Goal: Task Accomplishment & Management: Use online tool/utility

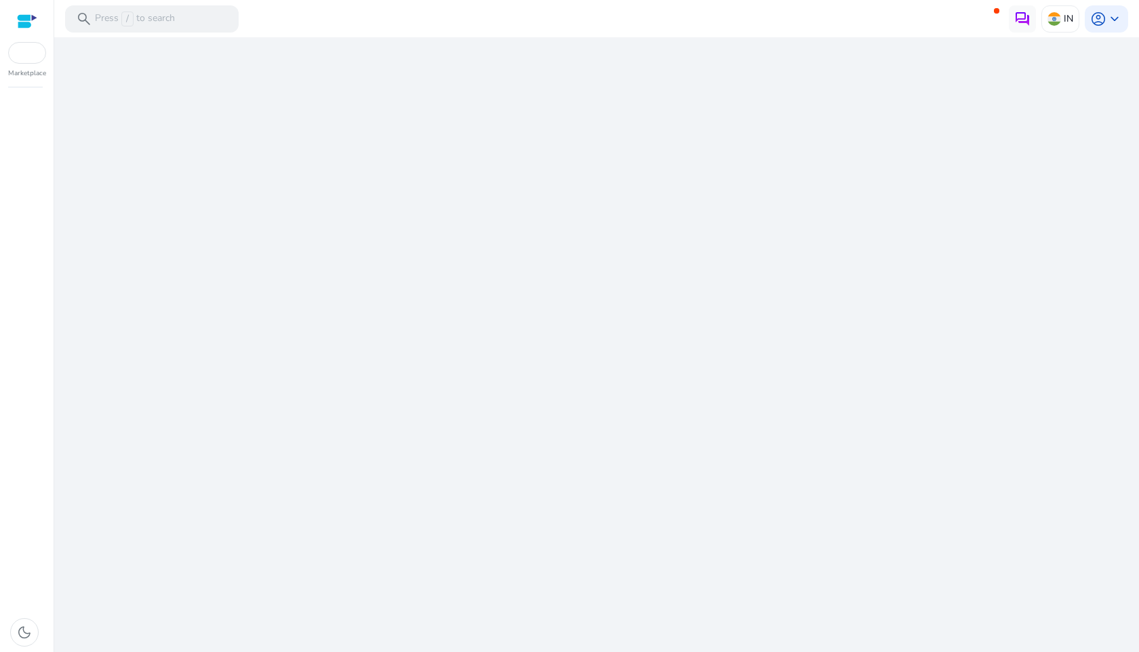
click at [620, 252] on div "We are getting things ready for you..." at bounding box center [597, 344] width 1074 height 615
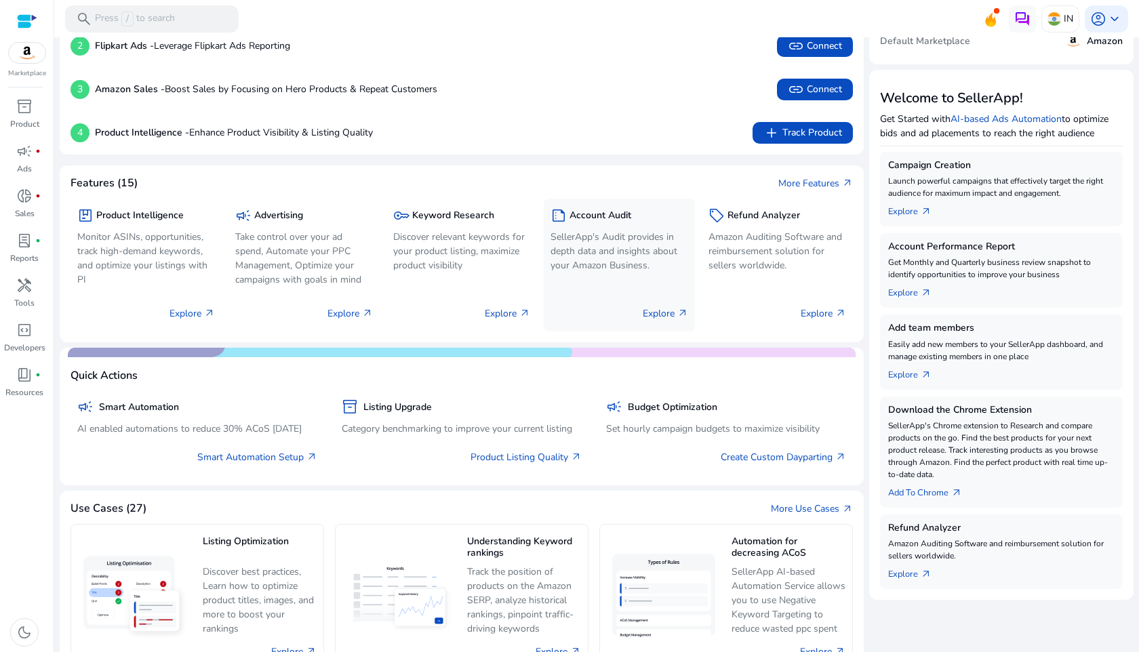
scroll to position [119, 0]
click at [31, 106] on span "inventory_2" at bounding box center [24, 106] width 16 height 16
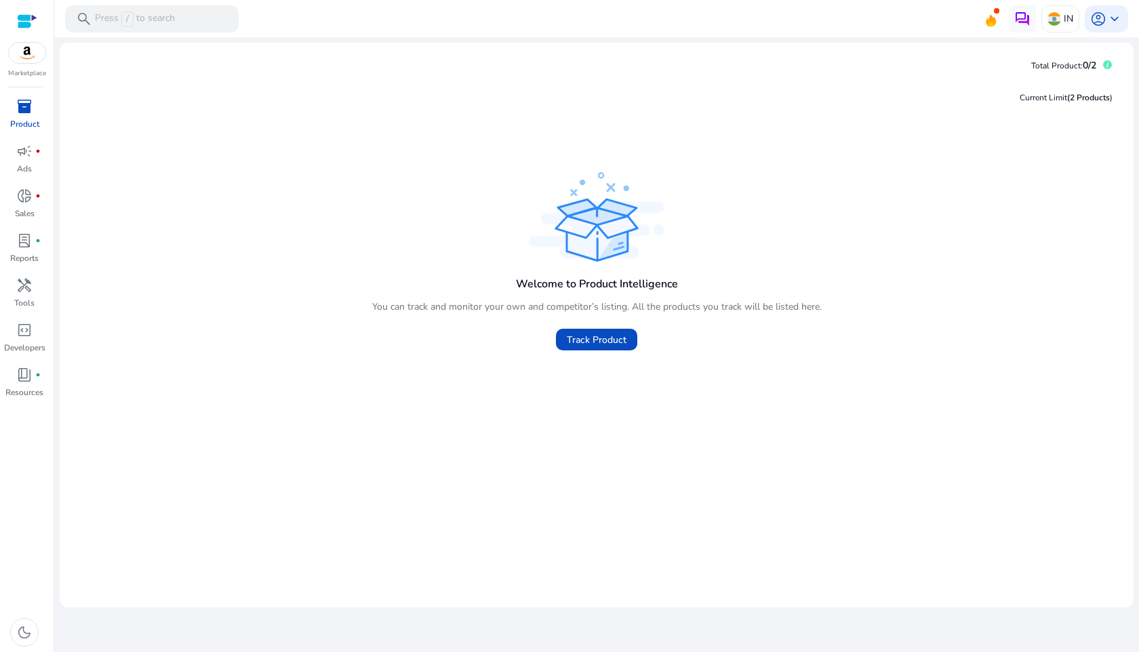
click at [34, 58] on img at bounding box center [27, 53] width 37 height 20
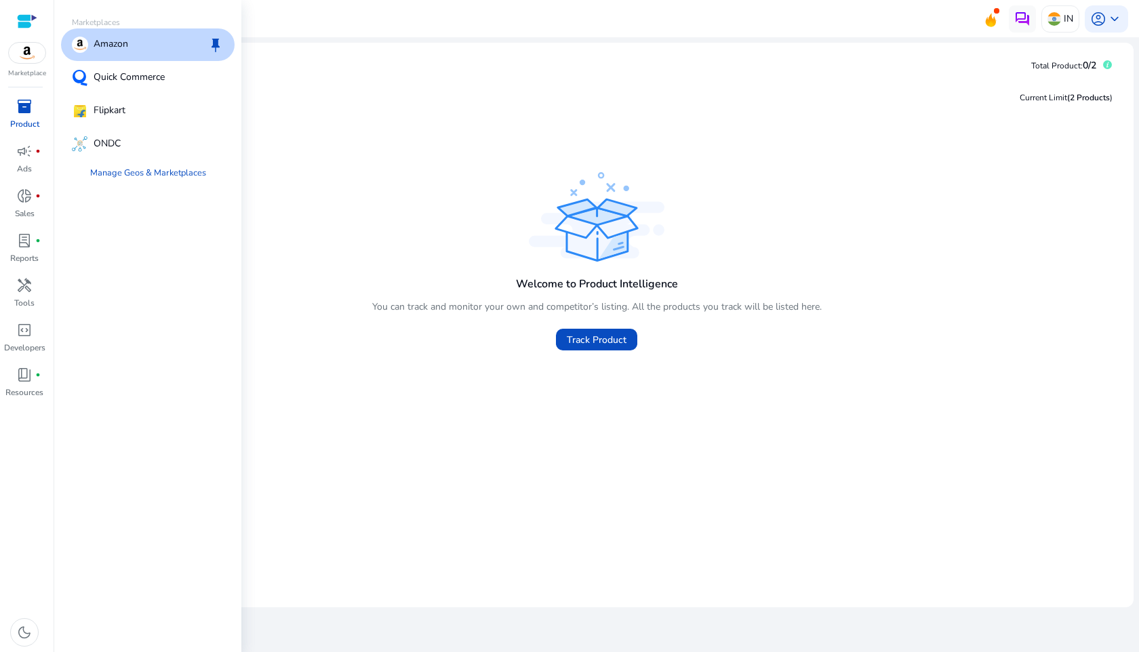
click at [144, 59] on div "Amazon keep" at bounding box center [148, 44] width 174 height 33
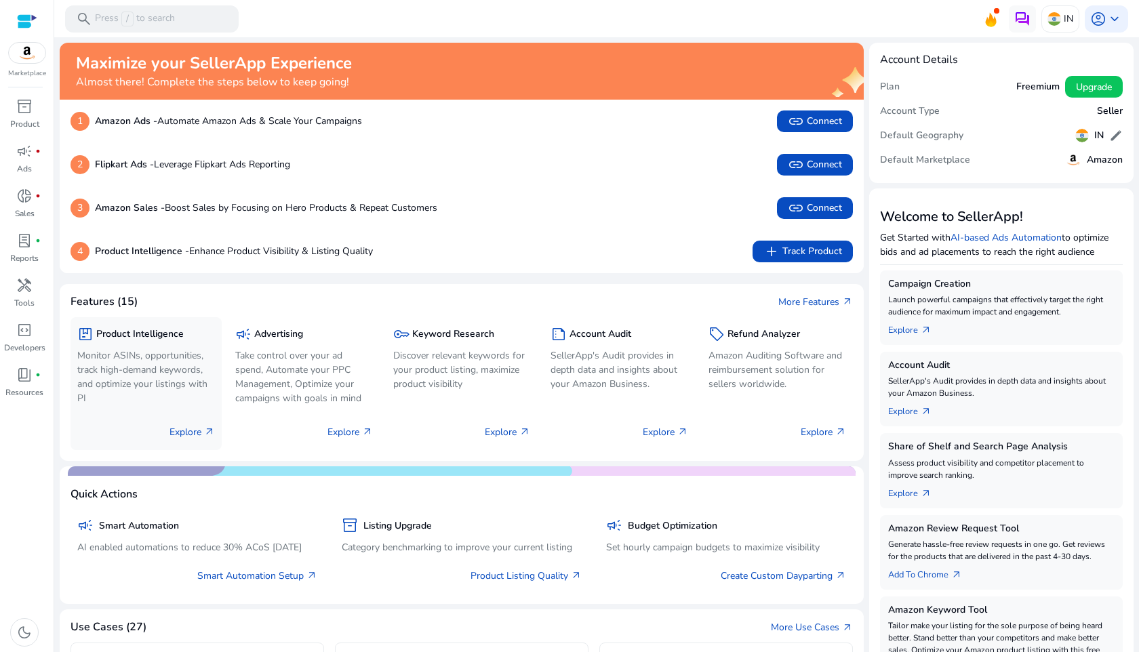
click at [171, 386] on p "Monitor ASINs, opportunities, track high-demand keywords, and optimize your lis…" at bounding box center [146, 376] width 138 height 57
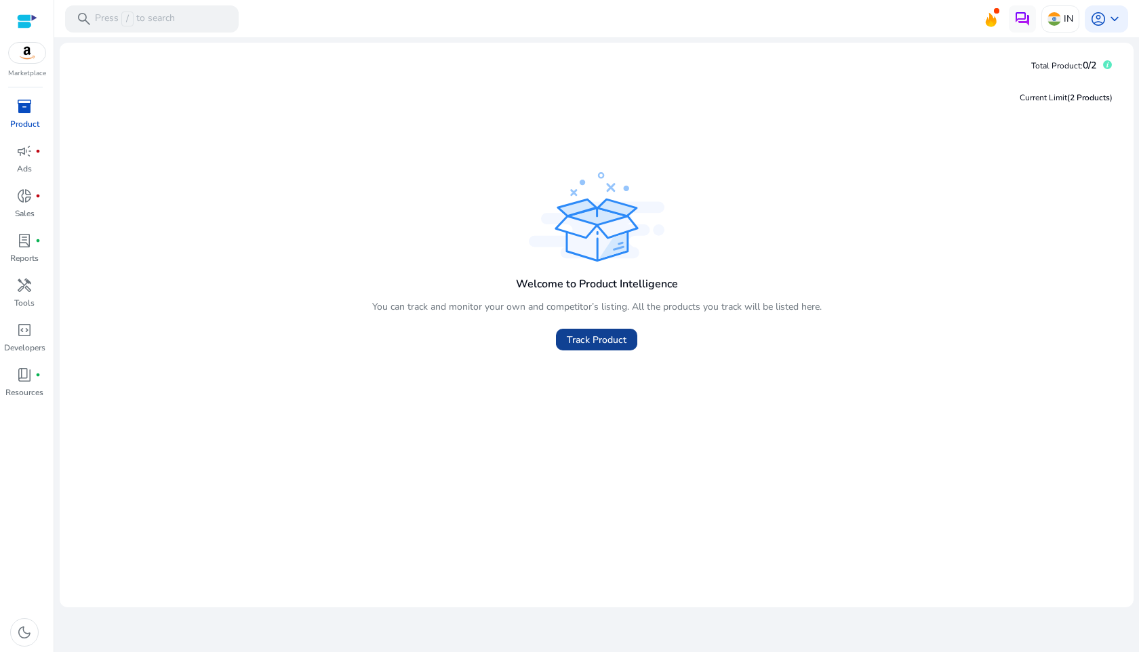
click at [591, 345] on span "Track Product" at bounding box center [597, 340] width 60 height 14
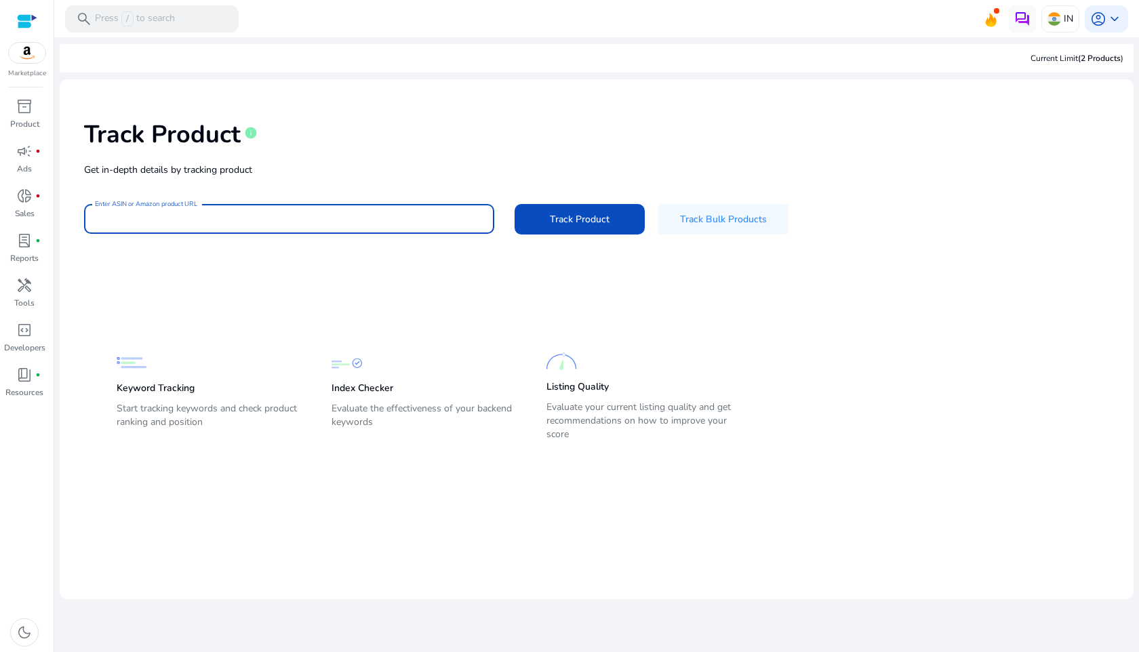
click at [414, 218] on input "Enter ASIN or Amazon product URL" at bounding box center [289, 219] width 388 height 15
paste input "**********"
type input "**********"
click at [607, 220] on span "Track Product" at bounding box center [580, 219] width 60 height 14
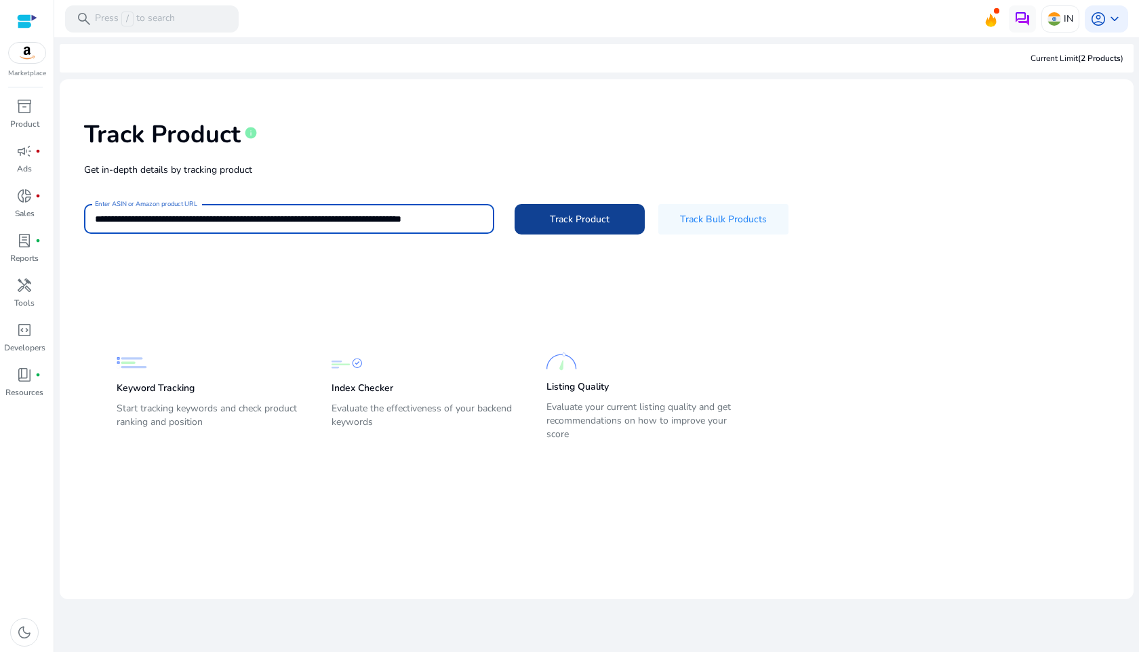
scroll to position [0, 0]
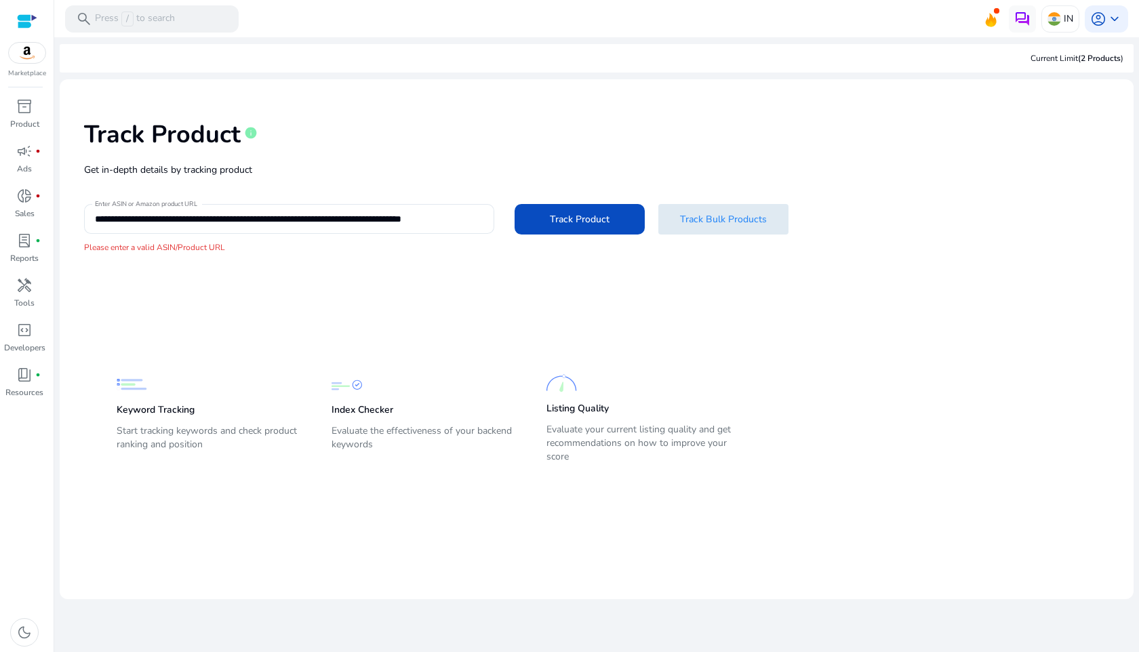
click at [737, 226] on span at bounding box center [723, 219] width 130 height 33
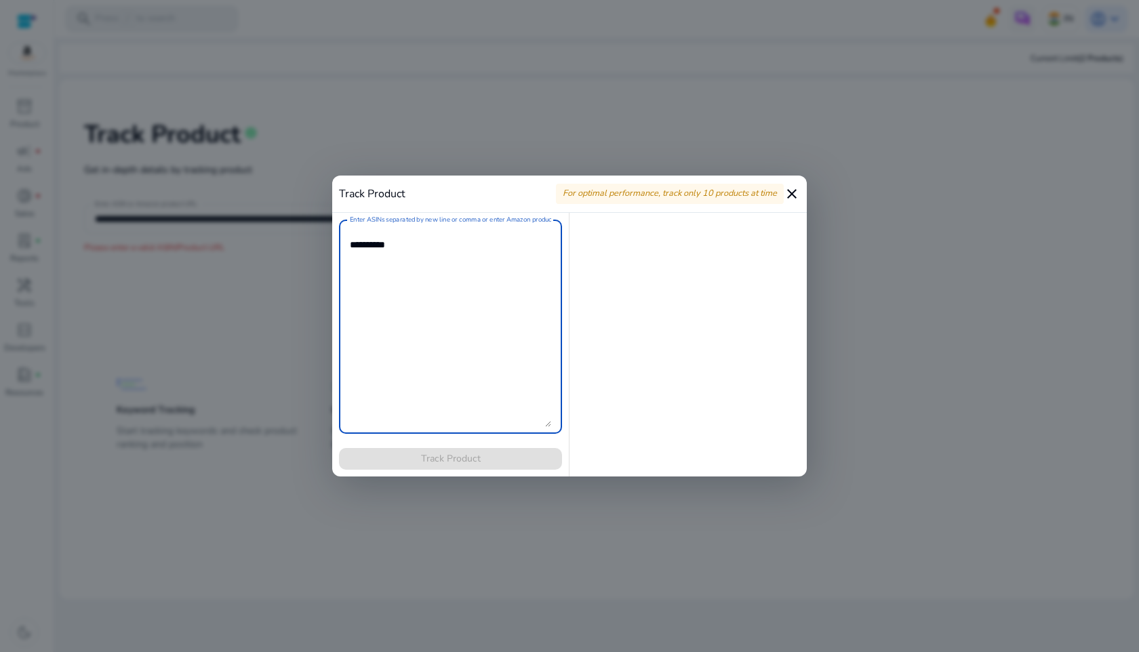
click at [790, 195] on mat-icon "close" at bounding box center [792, 194] width 16 height 16
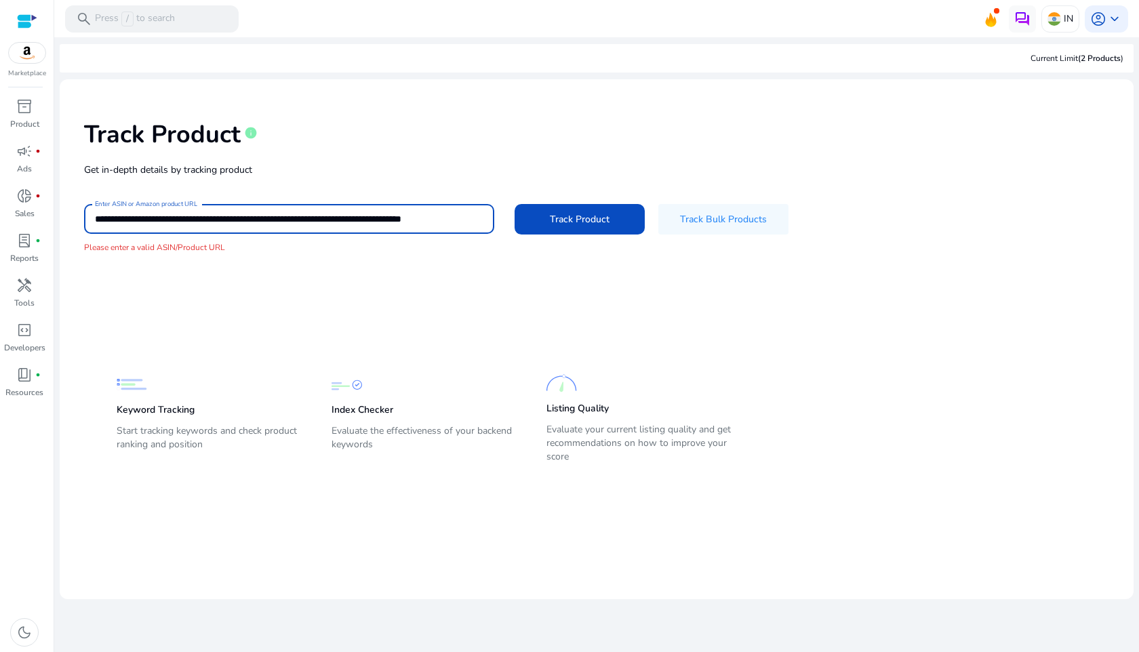
click at [470, 223] on input "**********" at bounding box center [289, 219] width 388 height 15
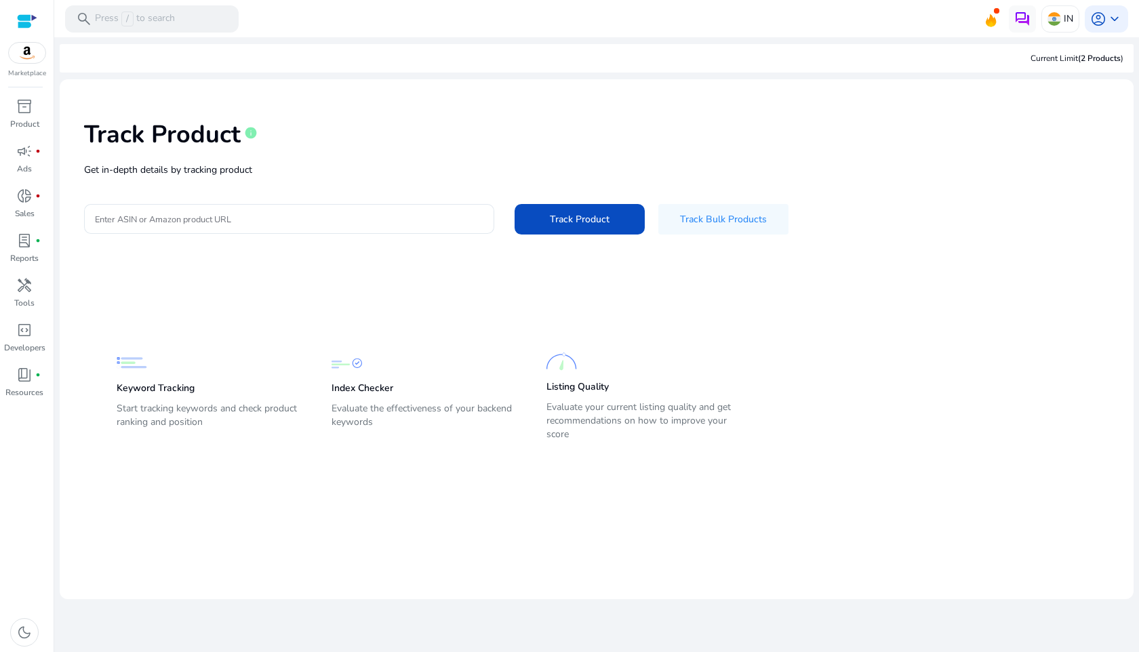
click at [616, 169] on p "Get in-depth details by tracking product" at bounding box center [596, 170] width 1025 height 14
click at [300, 201] on div "Track Product info Get in-depth details by tracking product Enter ASIN or Amazo…" at bounding box center [597, 176] width 1052 height 172
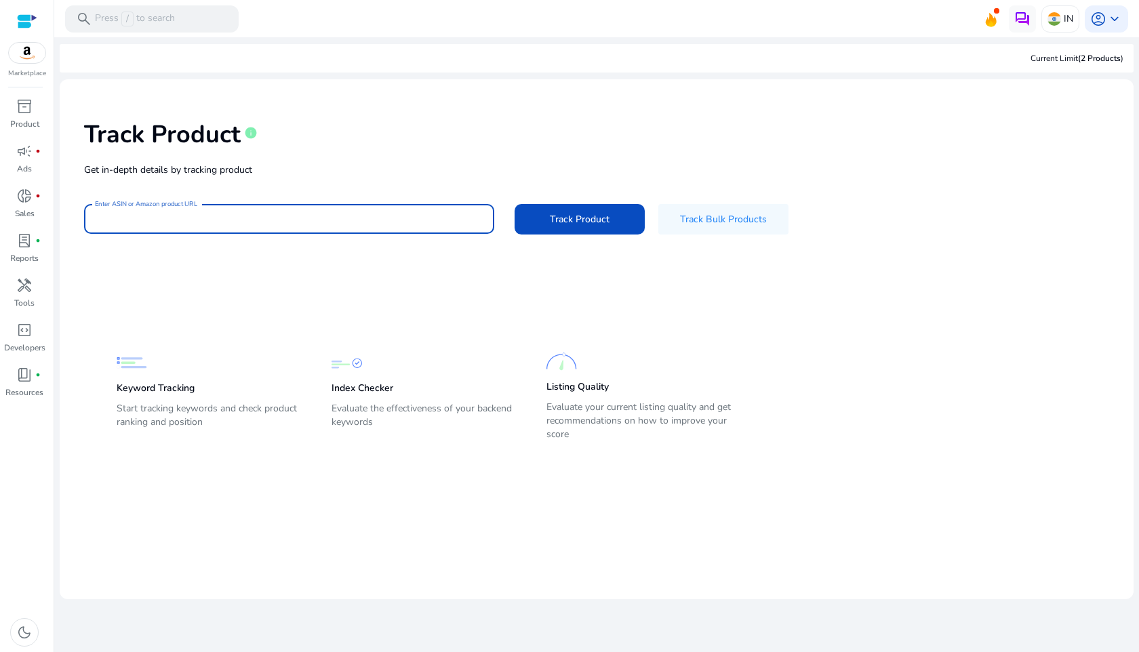
click at [291, 219] on input "Enter ASIN or Amazon product URL" at bounding box center [289, 219] width 388 height 15
paste input "**********"
type input "**********"
click at [610, 227] on span at bounding box center [580, 219] width 130 height 33
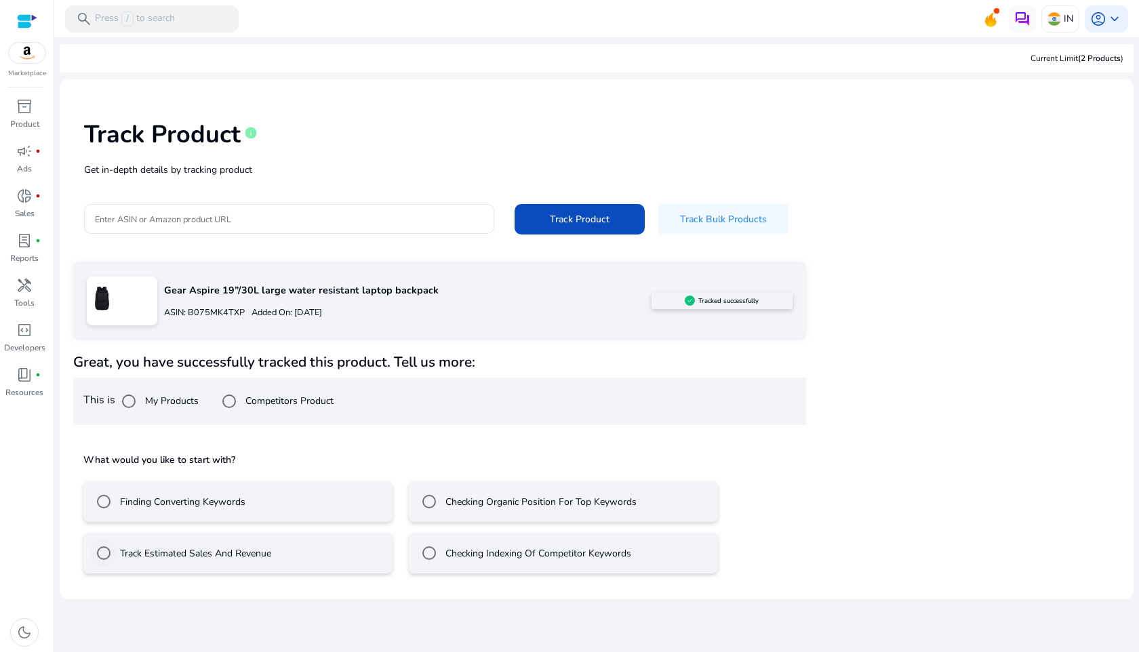
click at [223, 559] on label "Track Estimated Sales And Revenue" at bounding box center [194, 553] width 154 height 14
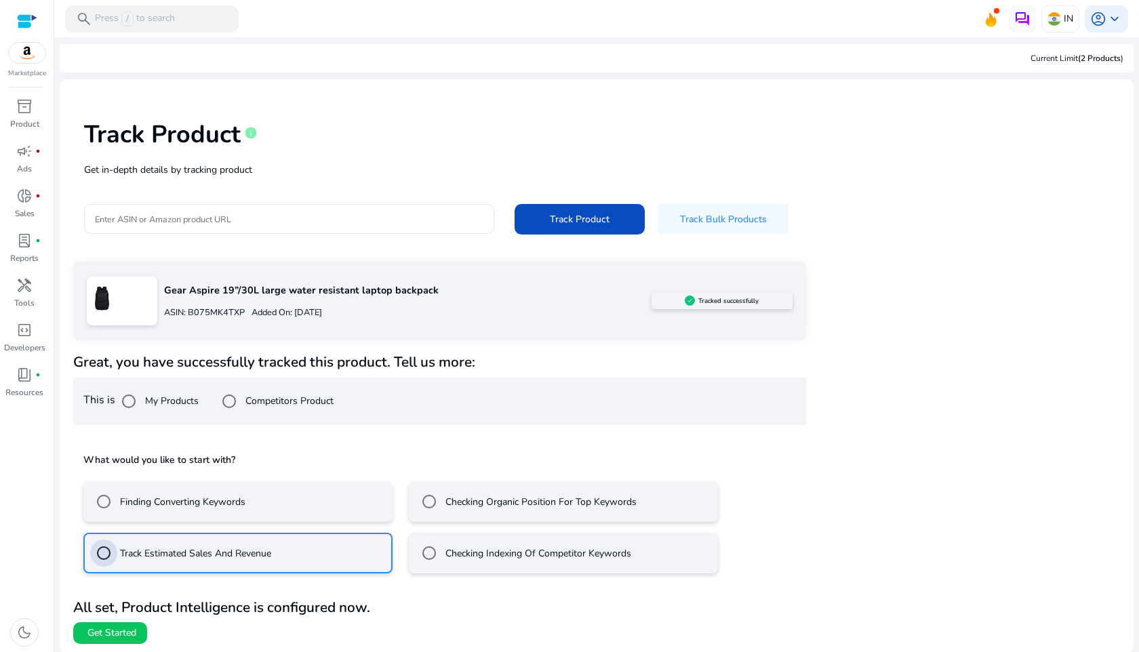
scroll to position [2, 0]
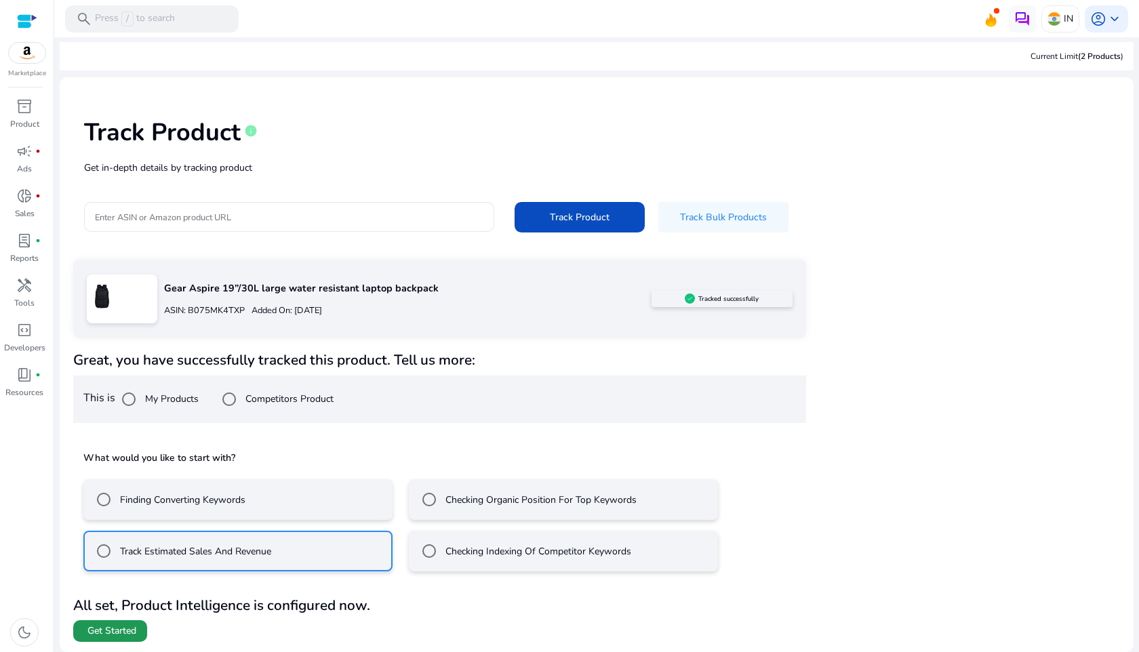
click at [117, 637] on span "Get Started" at bounding box center [111, 631] width 49 height 14
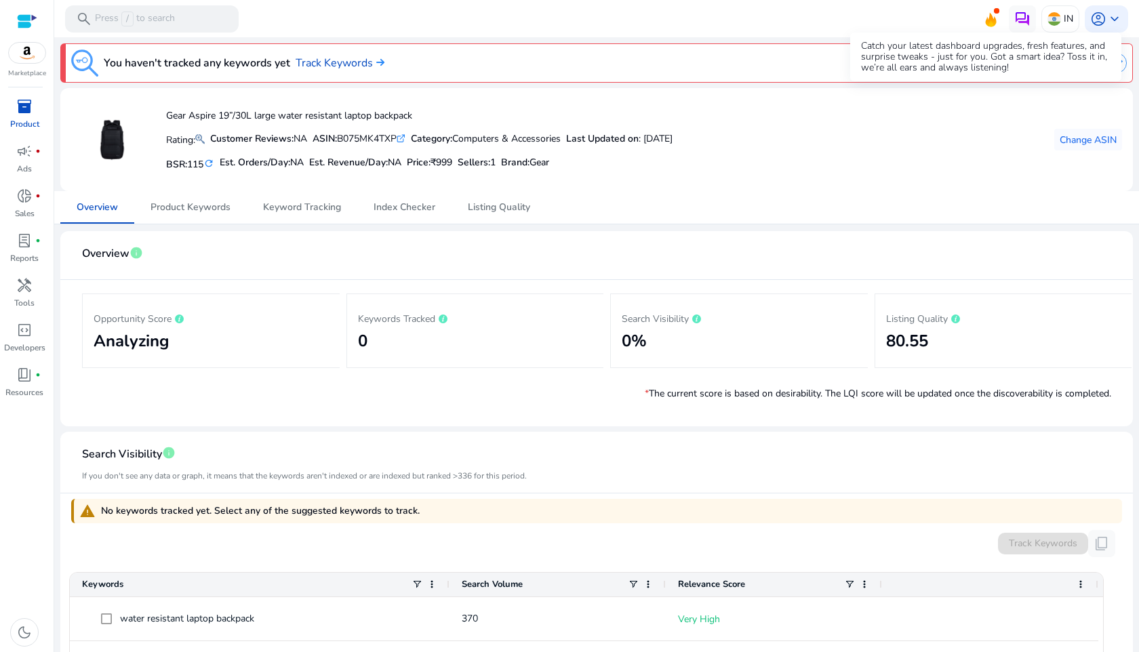
click at [992, 24] on icon at bounding box center [990, 17] width 20 height 19
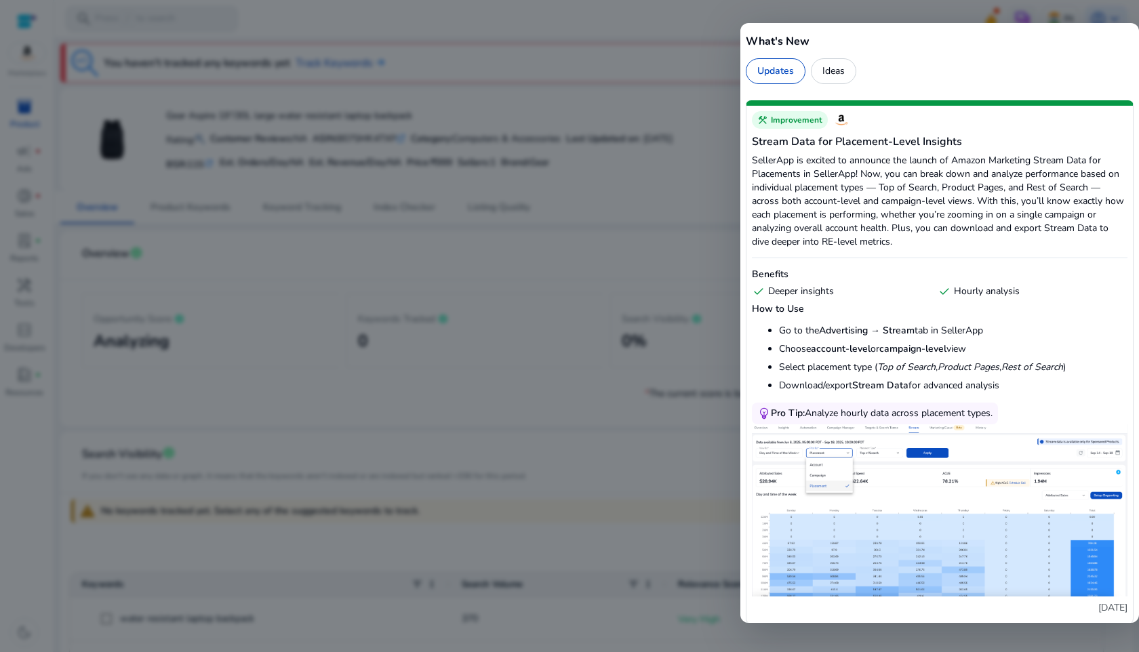
click at [667, 113] on div at bounding box center [569, 326] width 1139 height 652
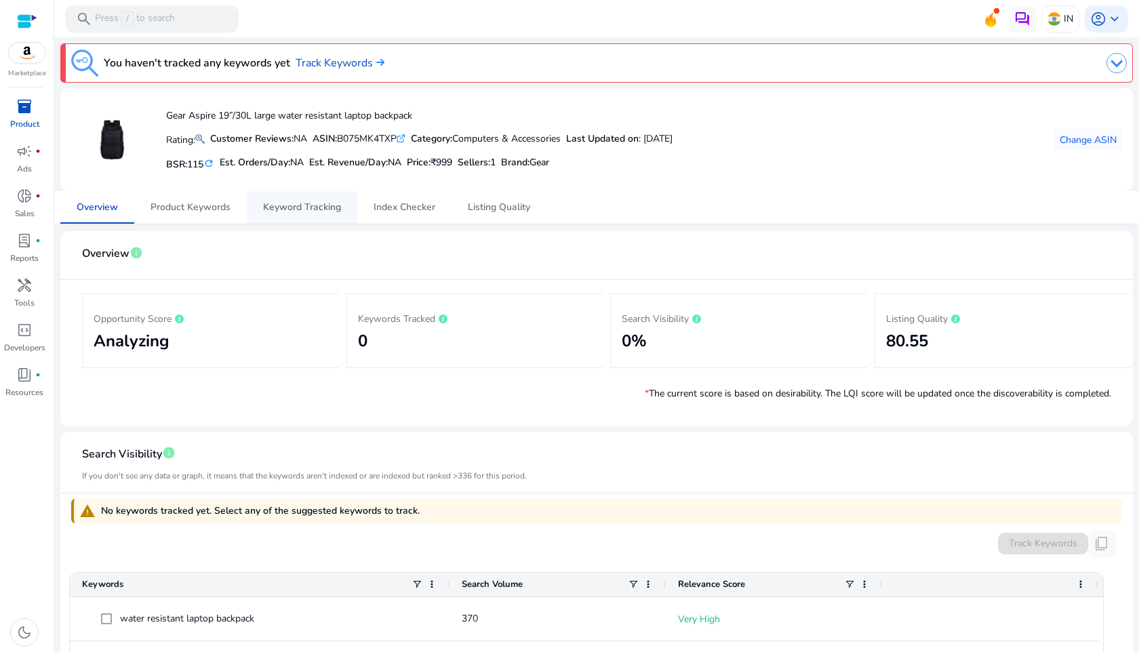
click at [292, 212] on span "Keyword Tracking" at bounding box center [302, 207] width 78 height 9
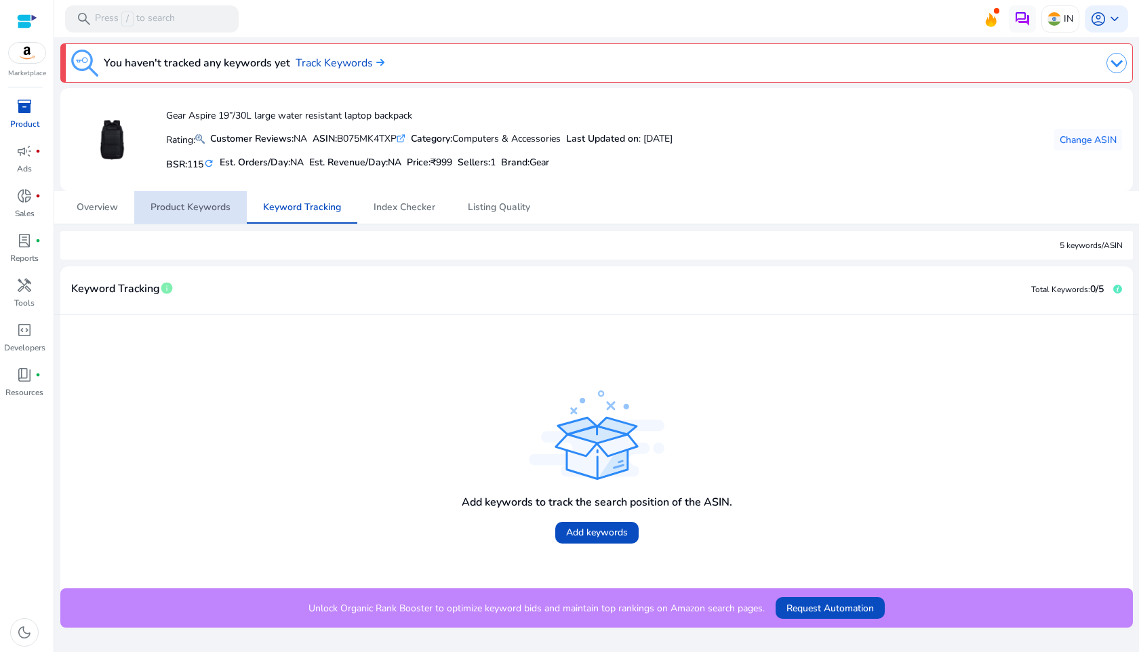
click at [222, 205] on span "Product Keywords" at bounding box center [190, 207] width 80 height 9
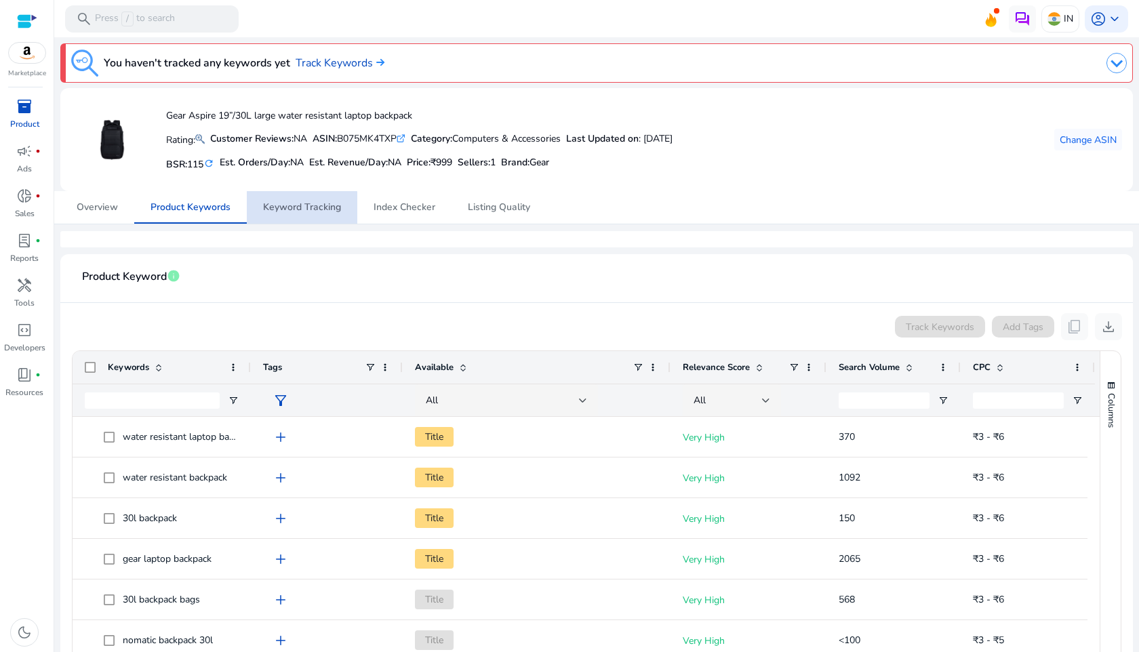
click at [286, 209] on span "Keyword Tracking" at bounding box center [302, 207] width 78 height 9
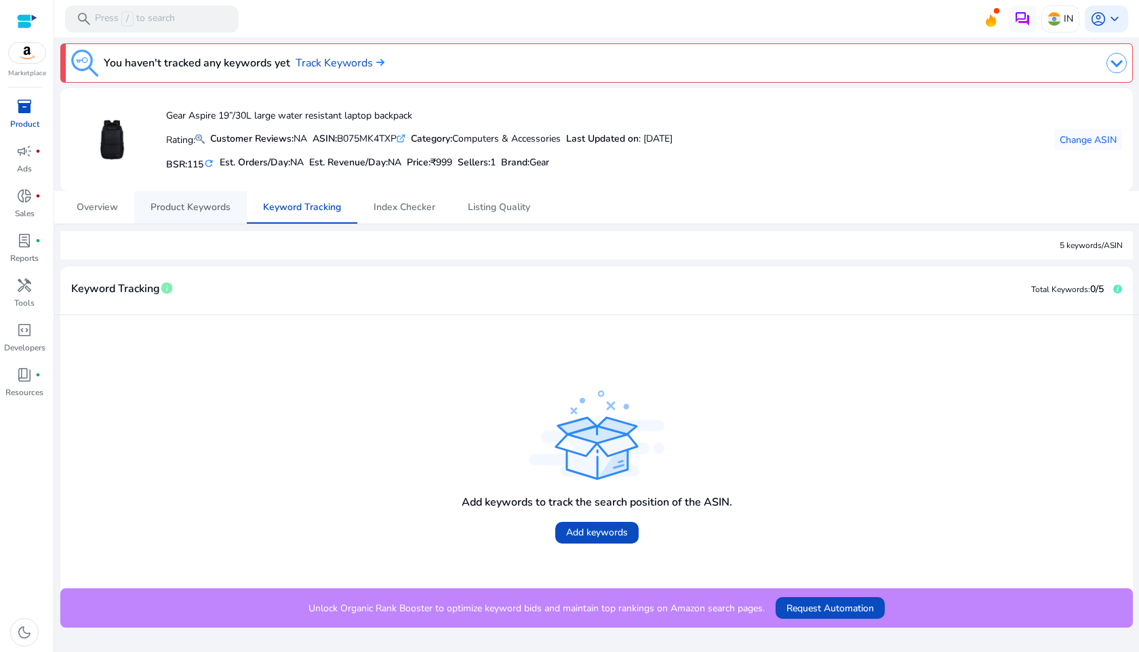
click at [193, 212] on span "Product Keywords" at bounding box center [190, 207] width 80 height 9
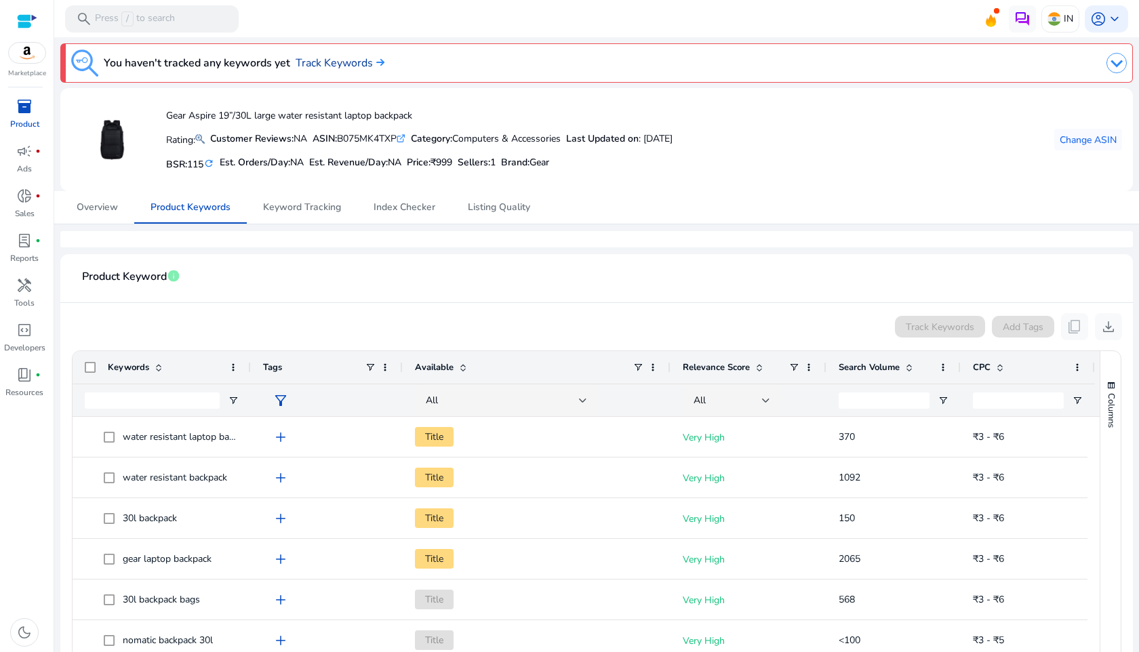
click at [355, 62] on link "Track Keywords" at bounding box center [340, 63] width 89 height 16
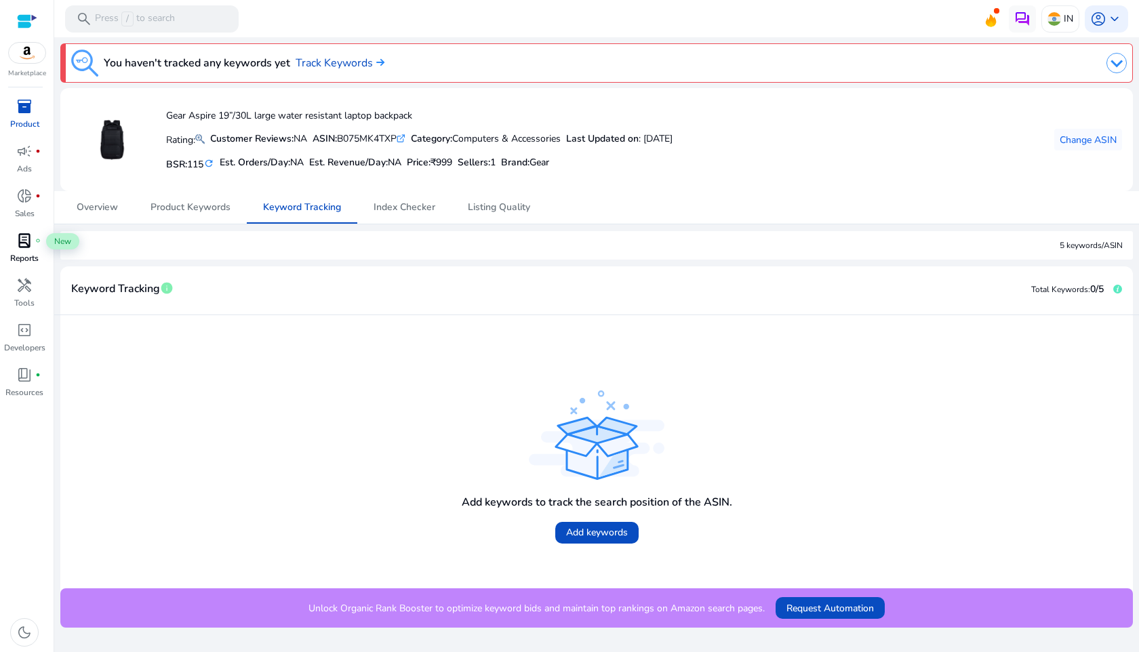
click at [33, 248] on div "lab_profile fiber_manual_record" at bounding box center [24, 241] width 38 height 22
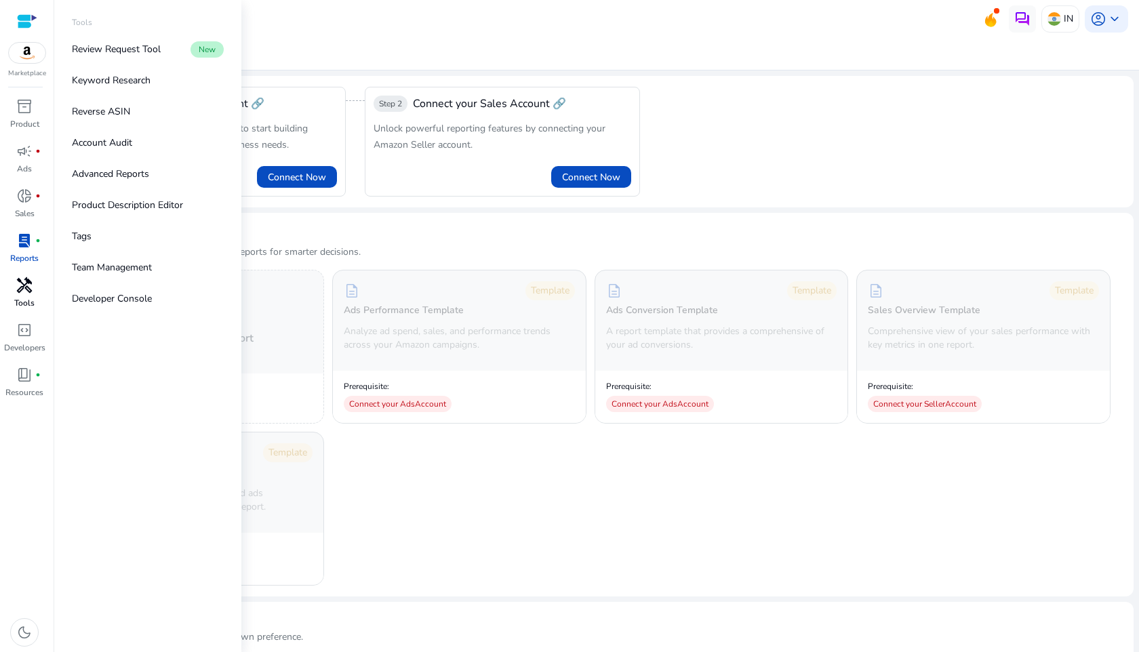
click at [26, 289] on span "handyman" at bounding box center [24, 285] width 16 height 16
